Goal: Task Accomplishment & Management: Use online tool/utility

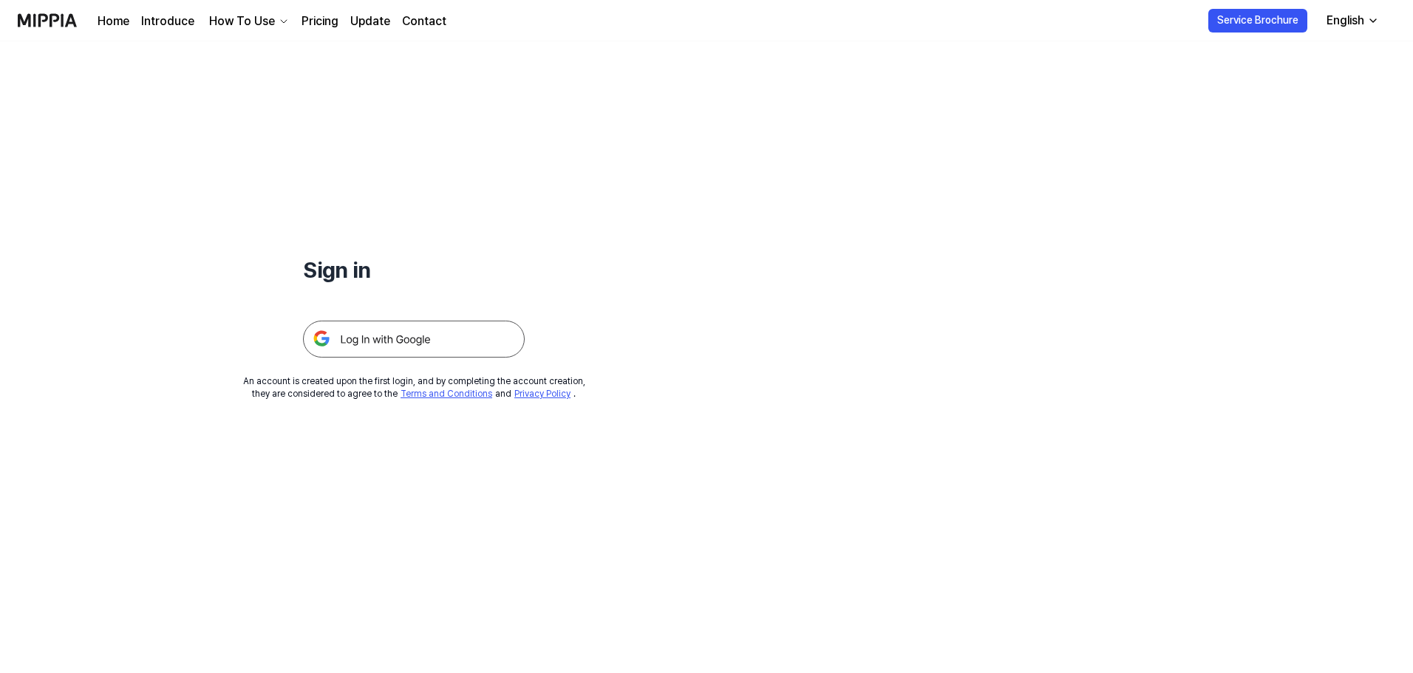
click at [468, 340] on img at bounding box center [414, 339] width 222 height 37
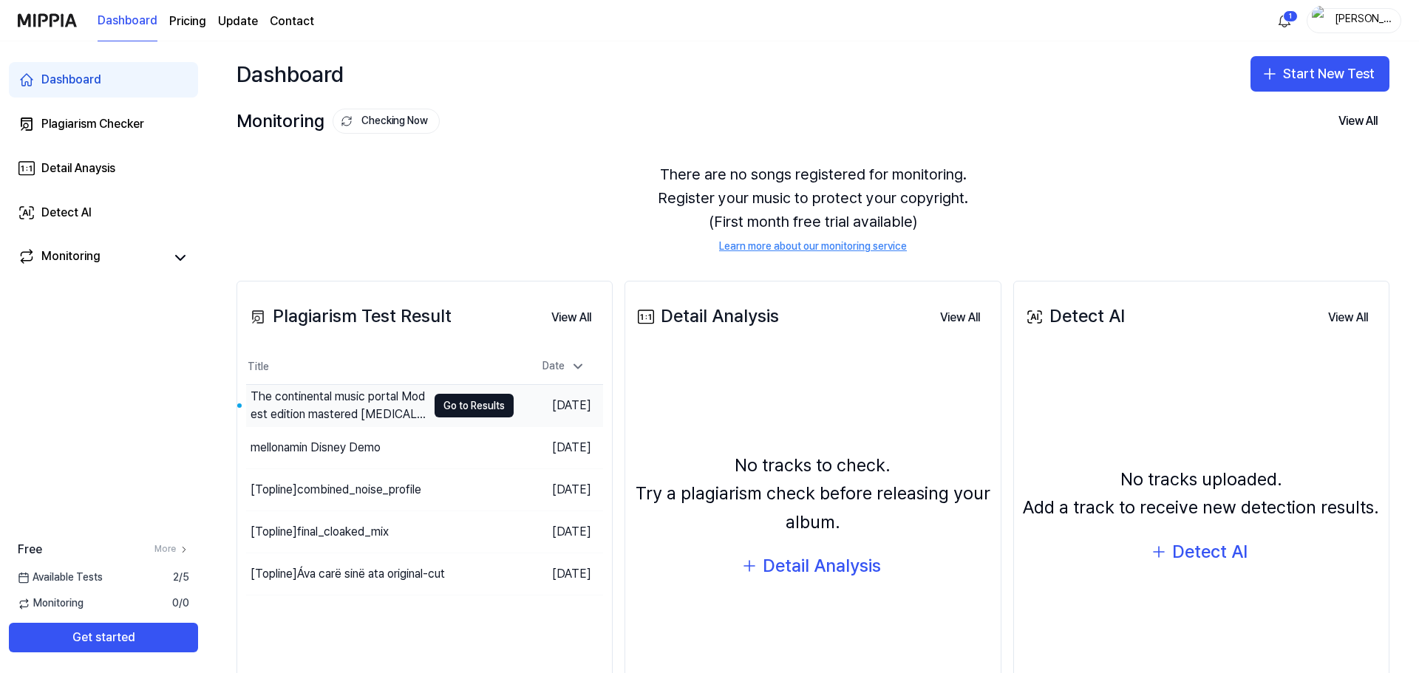
click at [359, 404] on div "The continental music portal Modest edition mastered [MEDICAL_DATA]" at bounding box center [339, 405] width 177 height 35
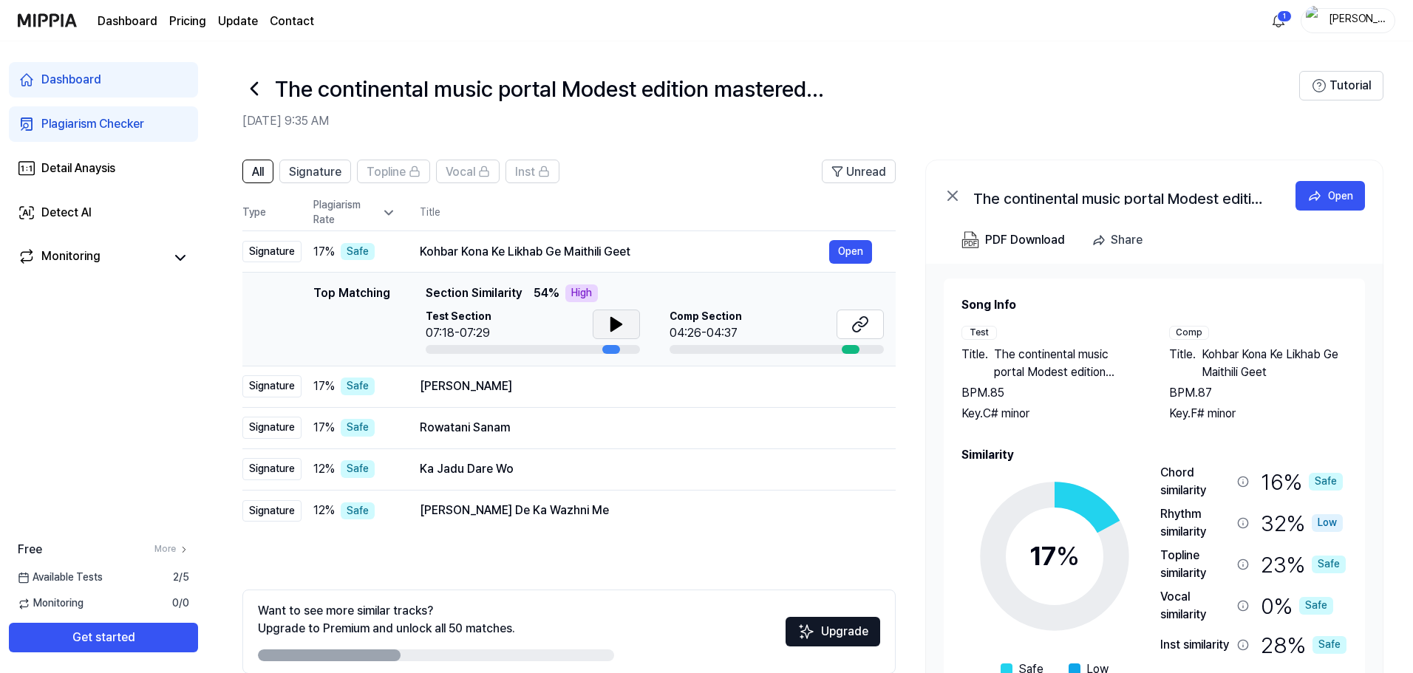
click at [603, 325] on button at bounding box center [616, 325] width 47 height 30
click at [849, 251] on button "Open" at bounding box center [850, 252] width 43 height 24
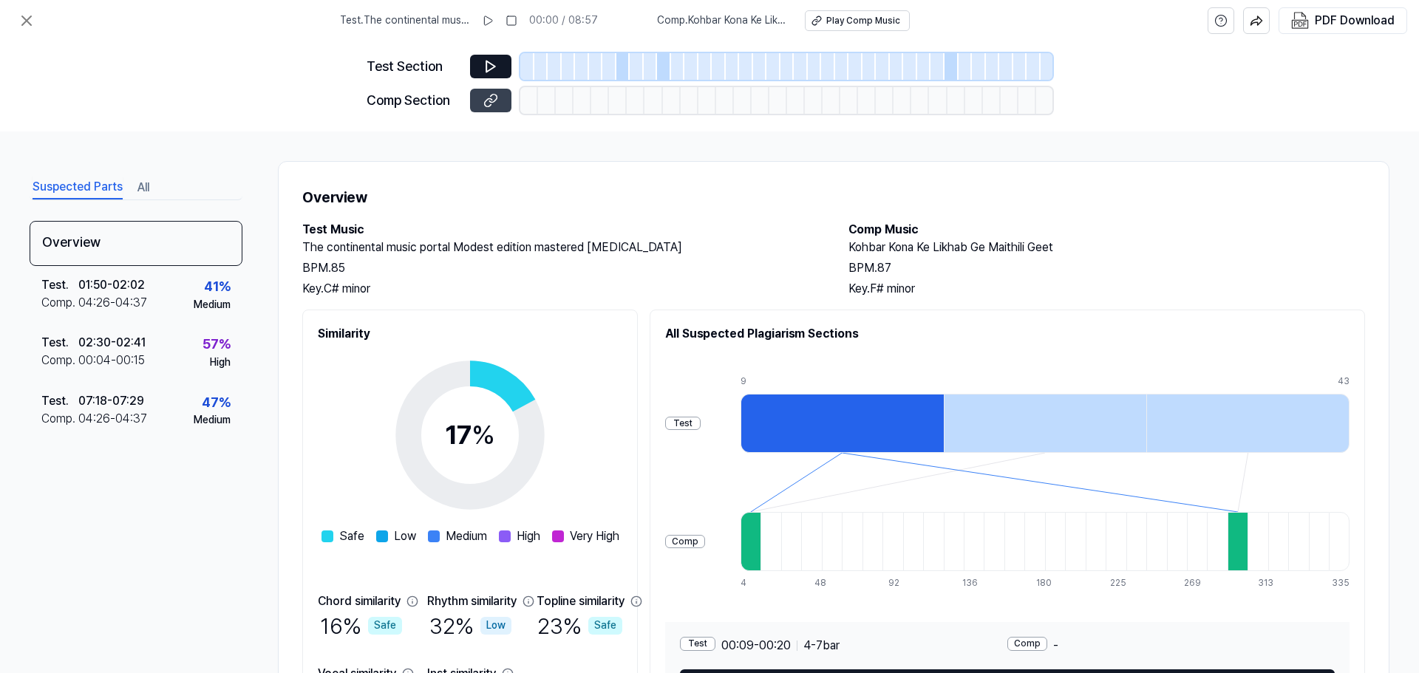
click at [491, 98] on icon at bounding box center [488, 102] width 7 height 8
